Goal: Find contact information: Find contact information

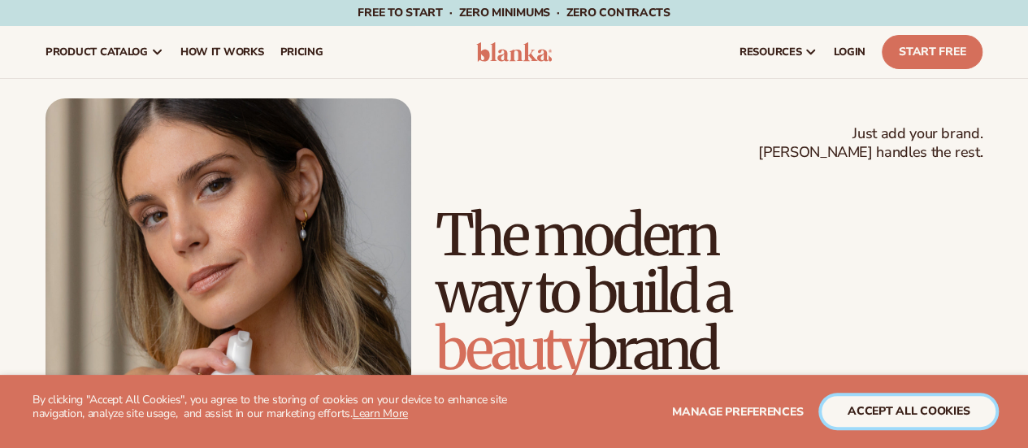
click at [900, 409] on button "accept all cookies" at bounding box center [909, 411] width 174 height 31
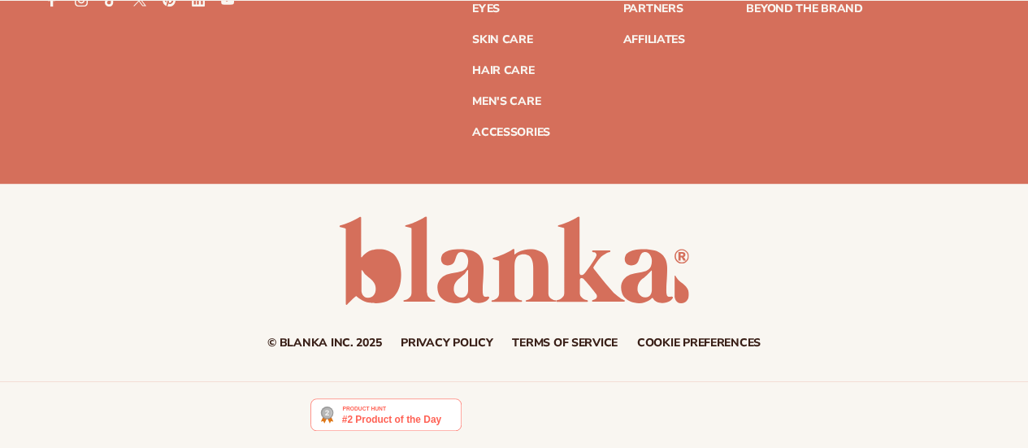
scroll to position [6636, 0]
drag, startPoint x: 282, startPoint y: 341, endPoint x: 337, endPoint y: 341, distance: 55.3
click at [337, 341] on small "© Blanka Inc. 2025" at bounding box center [324, 342] width 114 height 15
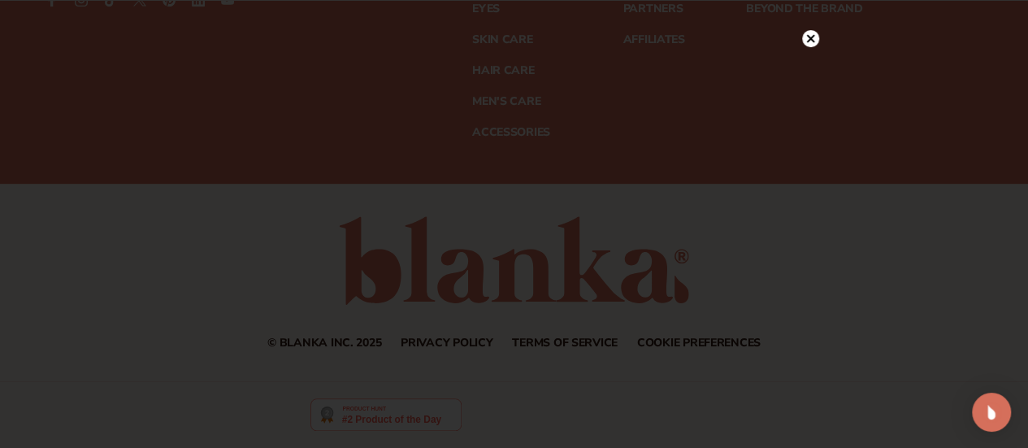
drag, startPoint x: 808, startPoint y: 37, endPoint x: 612, endPoint y: 9, distance: 198.0
click at [808, 37] on icon at bounding box center [810, 39] width 8 height 8
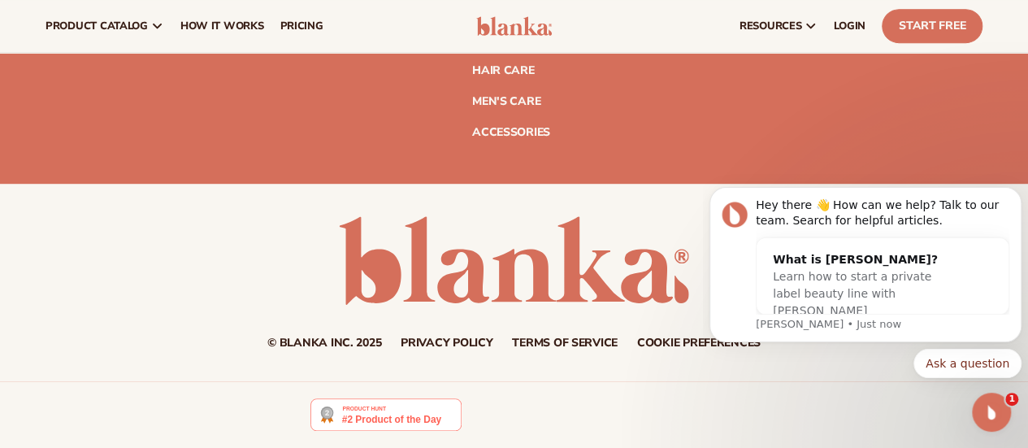
scroll to position [6365, 0]
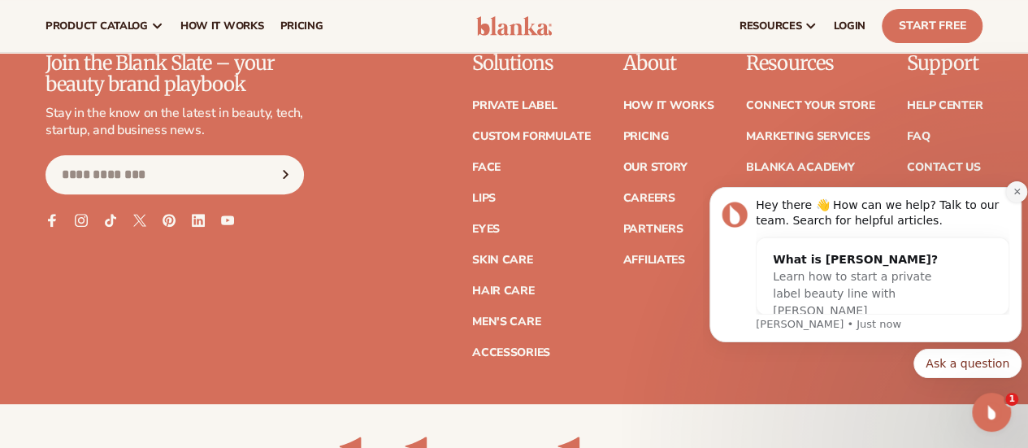
click at [1019, 190] on icon "Dismiss notification" at bounding box center [1017, 192] width 6 height 6
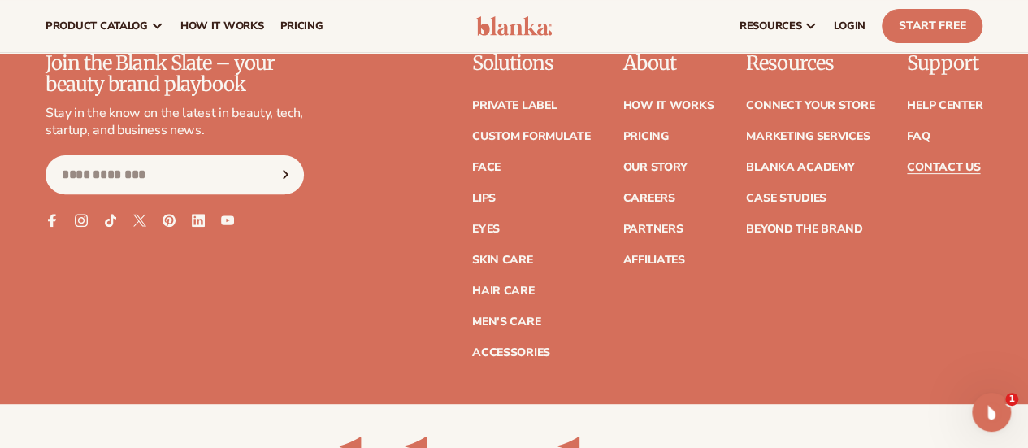
click at [930, 173] on link "Contact Us" at bounding box center [943, 167] width 73 height 11
click at [623, 173] on link "Our Story" at bounding box center [655, 167] width 64 height 11
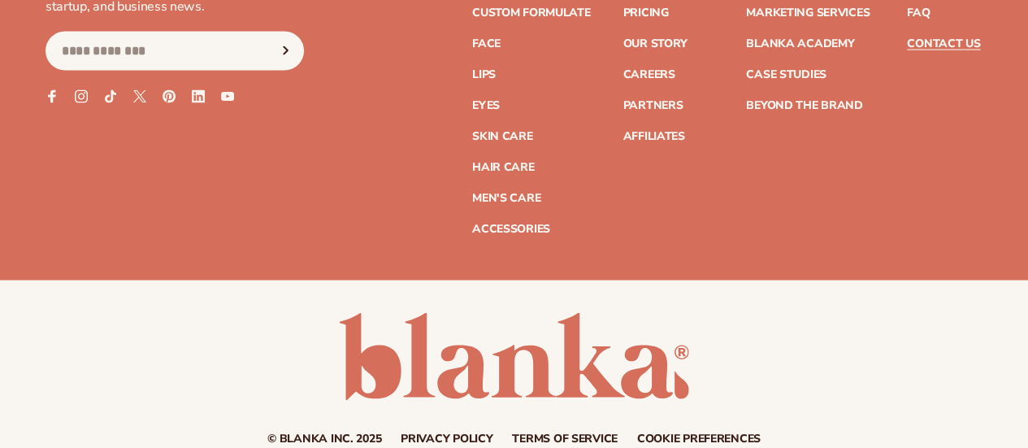
scroll to position [1715, 0]
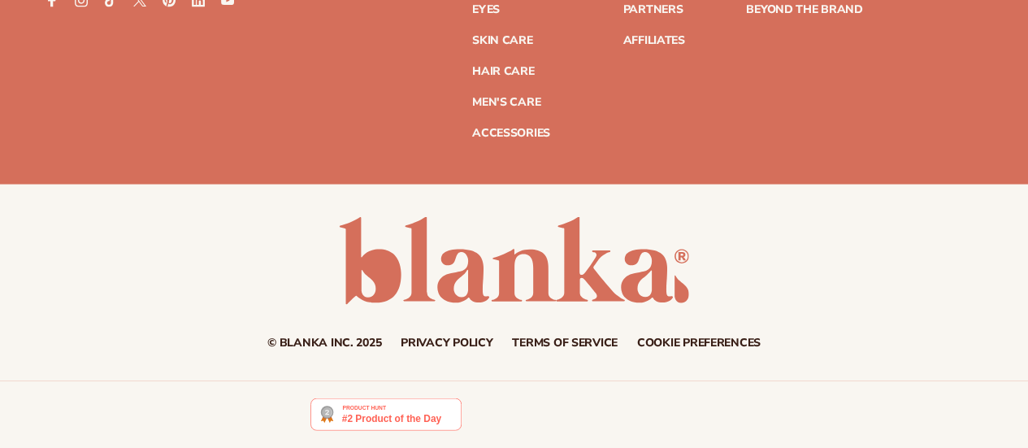
click at [452, 345] on link "Privacy policy" at bounding box center [447, 342] width 92 height 11
click at [558, 345] on link "Terms of service" at bounding box center [565, 342] width 106 height 11
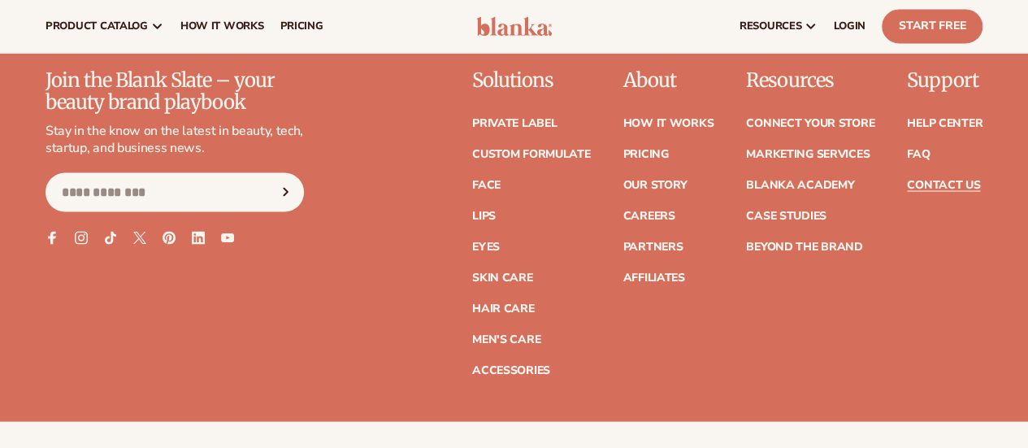
scroll to position [1444, 0]
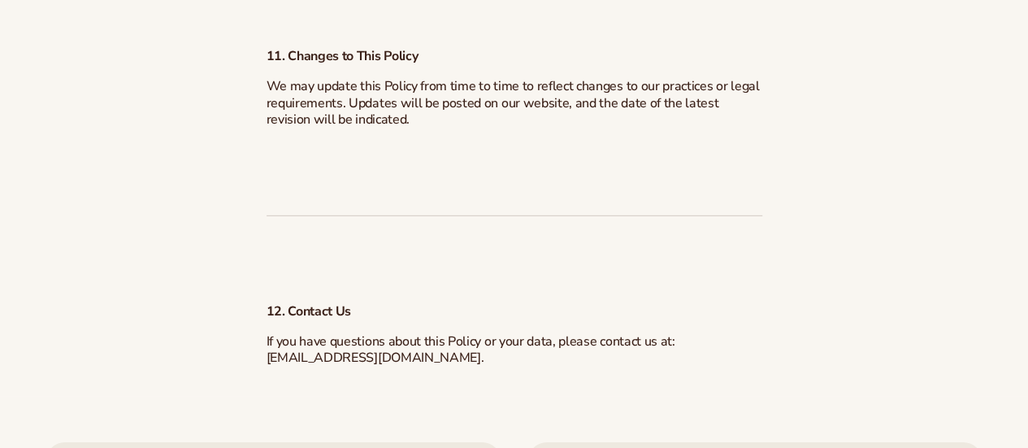
scroll to position [5555, 0]
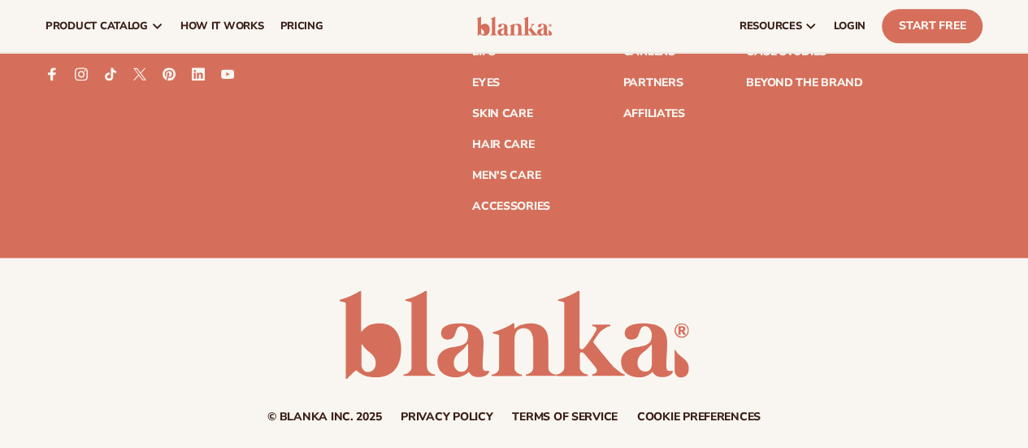
scroll to position [13379, 0]
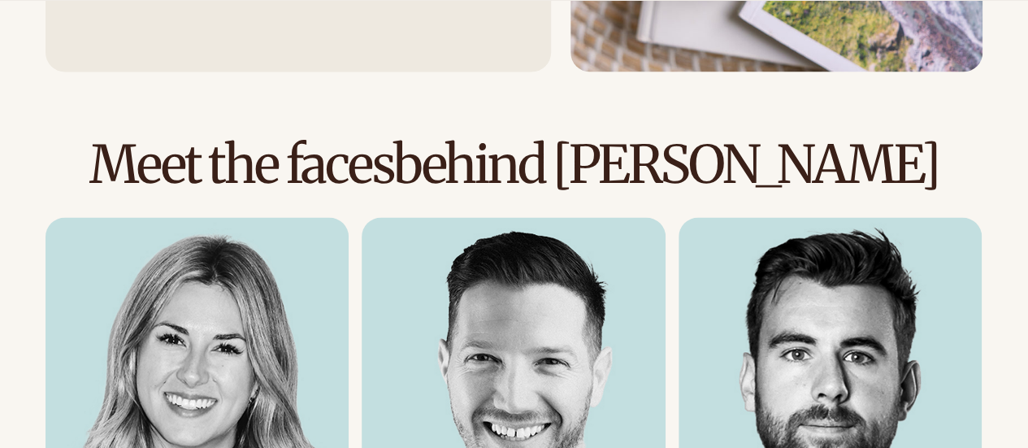
scroll to position [1626, 0]
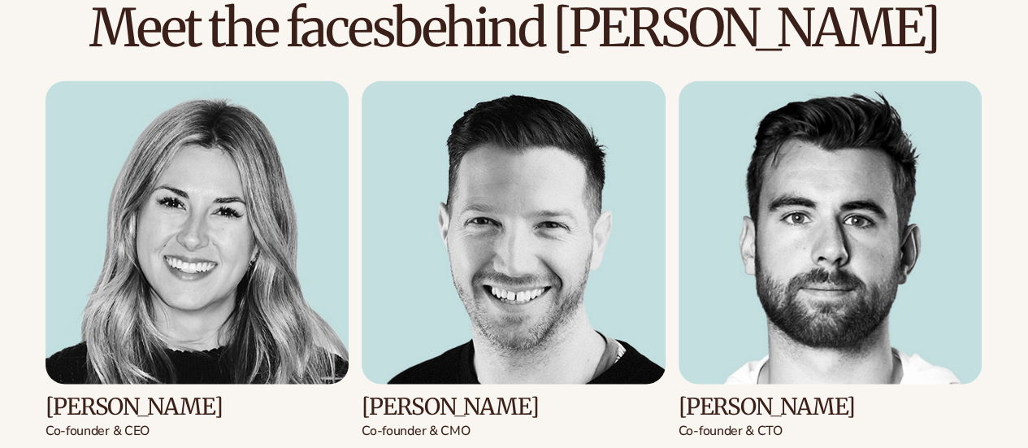
click at [162, 394] on h3 "[PERSON_NAME]" at bounding box center [197, 406] width 303 height 25
copy h3 "[PERSON_NAME]"
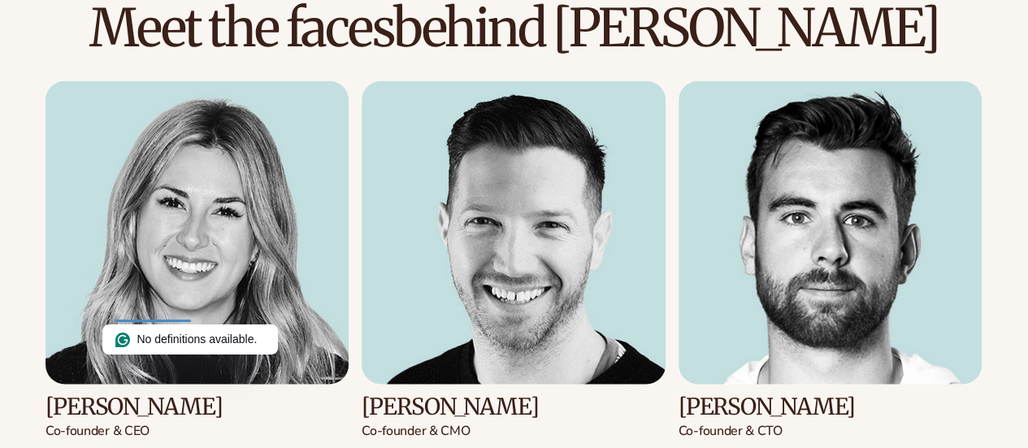
click at [450, 394] on h3 "[PERSON_NAME]" at bounding box center [513, 406] width 303 height 25
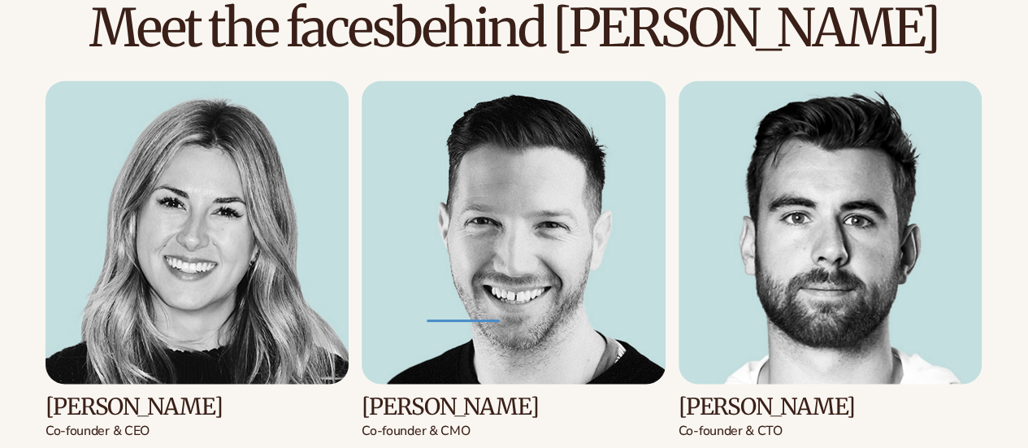
copy h3 "Chuntz"
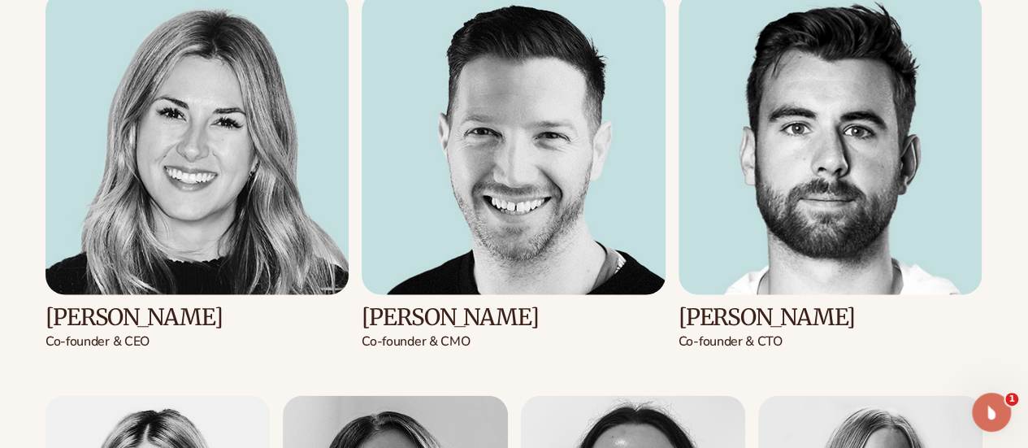
scroll to position [1754, 0]
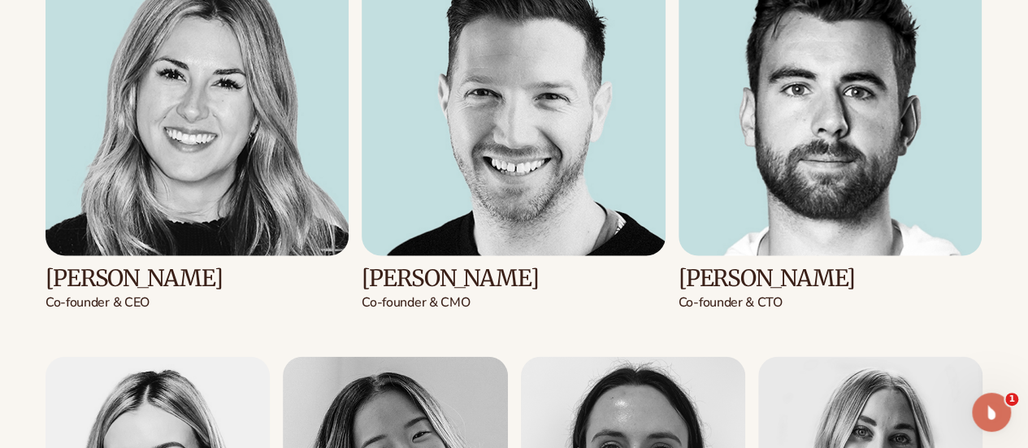
click at [778, 266] on h3 "[PERSON_NAME]" at bounding box center [830, 278] width 303 height 25
copy h3 "Long"
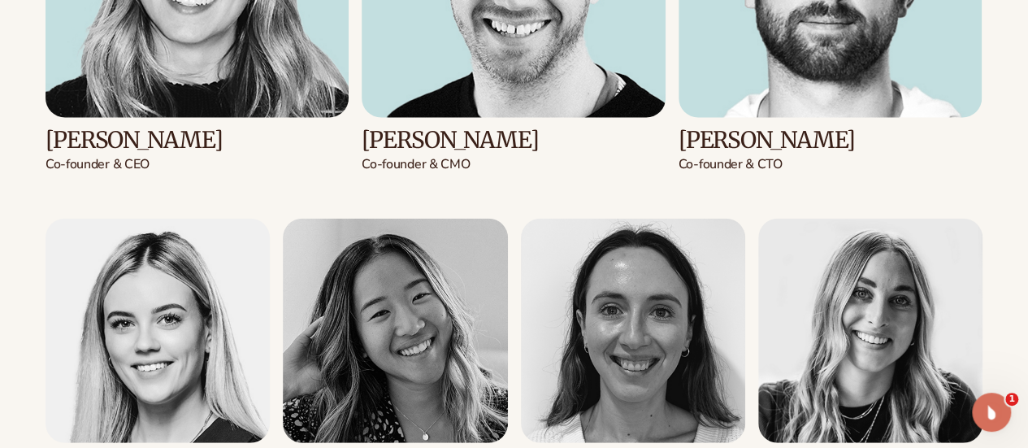
scroll to position [2025, 0]
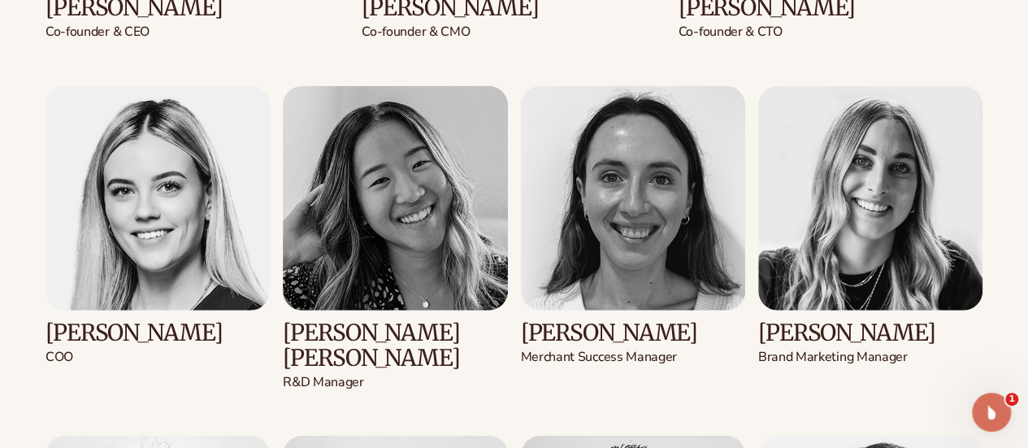
click at [127, 320] on h3 "[PERSON_NAME]" at bounding box center [158, 332] width 224 height 25
copy h3 "Leitl"
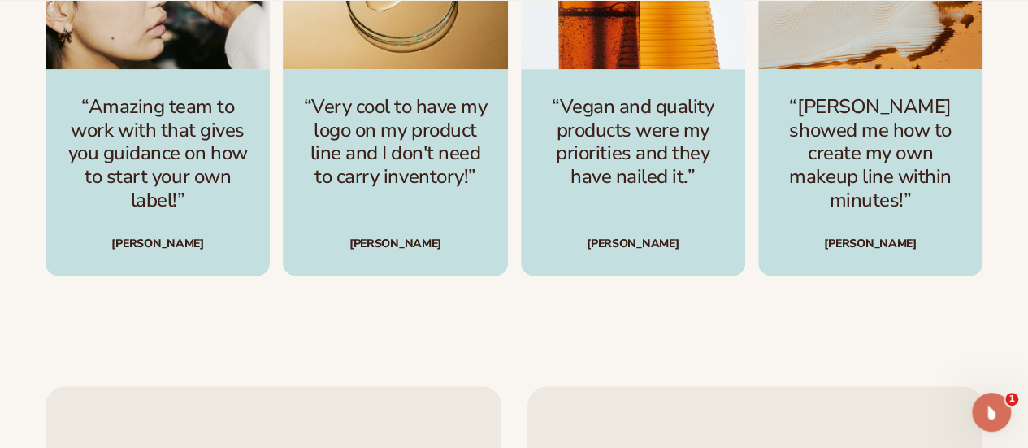
scroll to position [4057, 0]
